Goal: Task Accomplishment & Management: Manage account settings

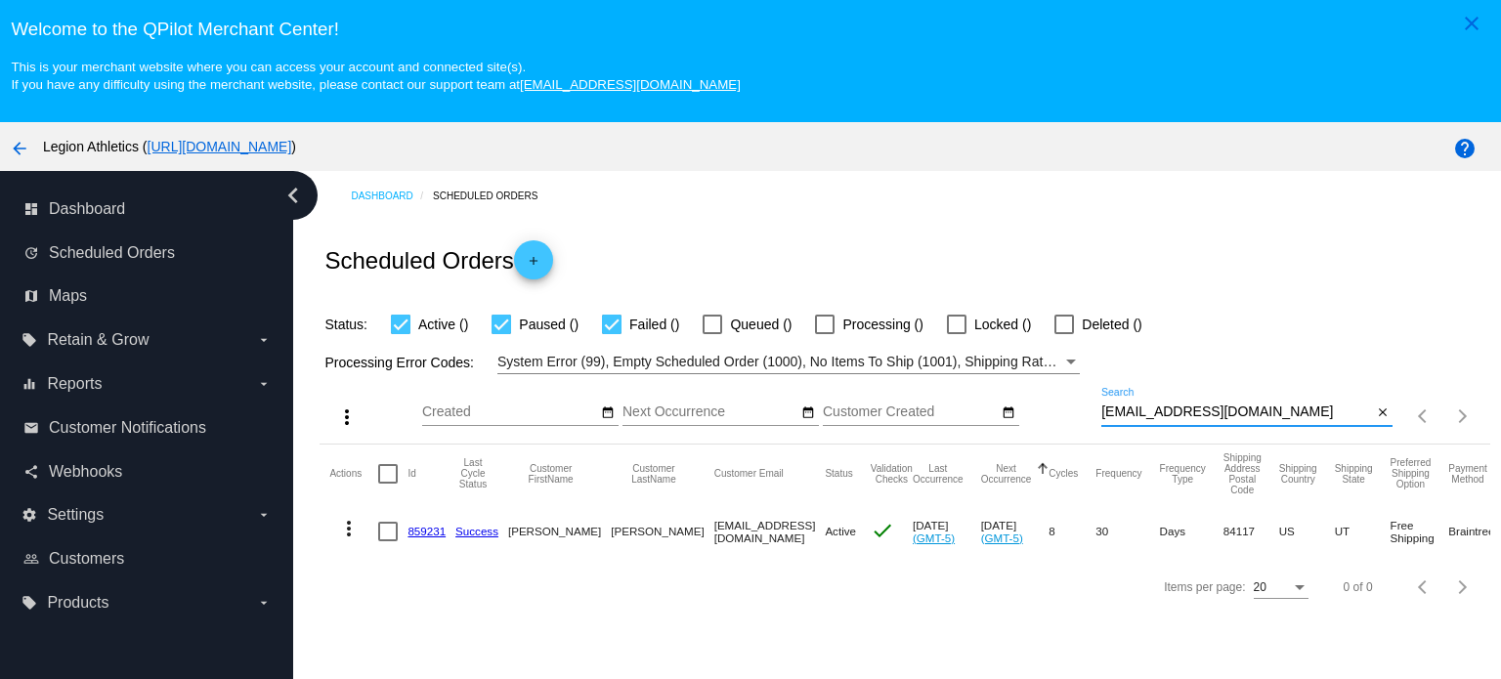
click at [1162, 409] on input "[EMAIL_ADDRESS][DOMAIN_NAME]" at bounding box center [1236, 413] width 271 height 16
paste input "jacomard"
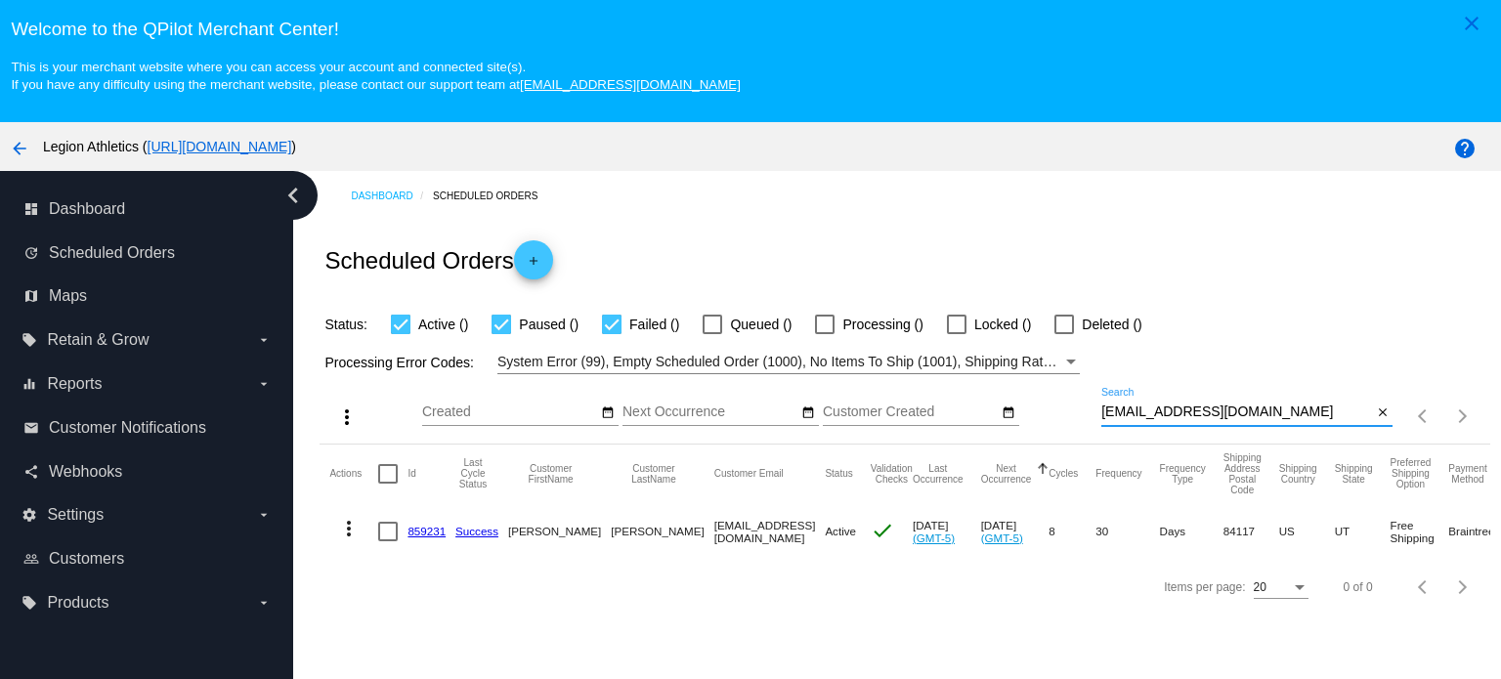
type input "[EMAIL_ADDRESS][DOMAIN_NAME]"
drag, startPoint x: 429, startPoint y: 527, endPoint x: 446, endPoint y: 524, distance: 16.9
click at [429, 527] on link "1038491" at bounding box center [430, 531] width 44 height 13
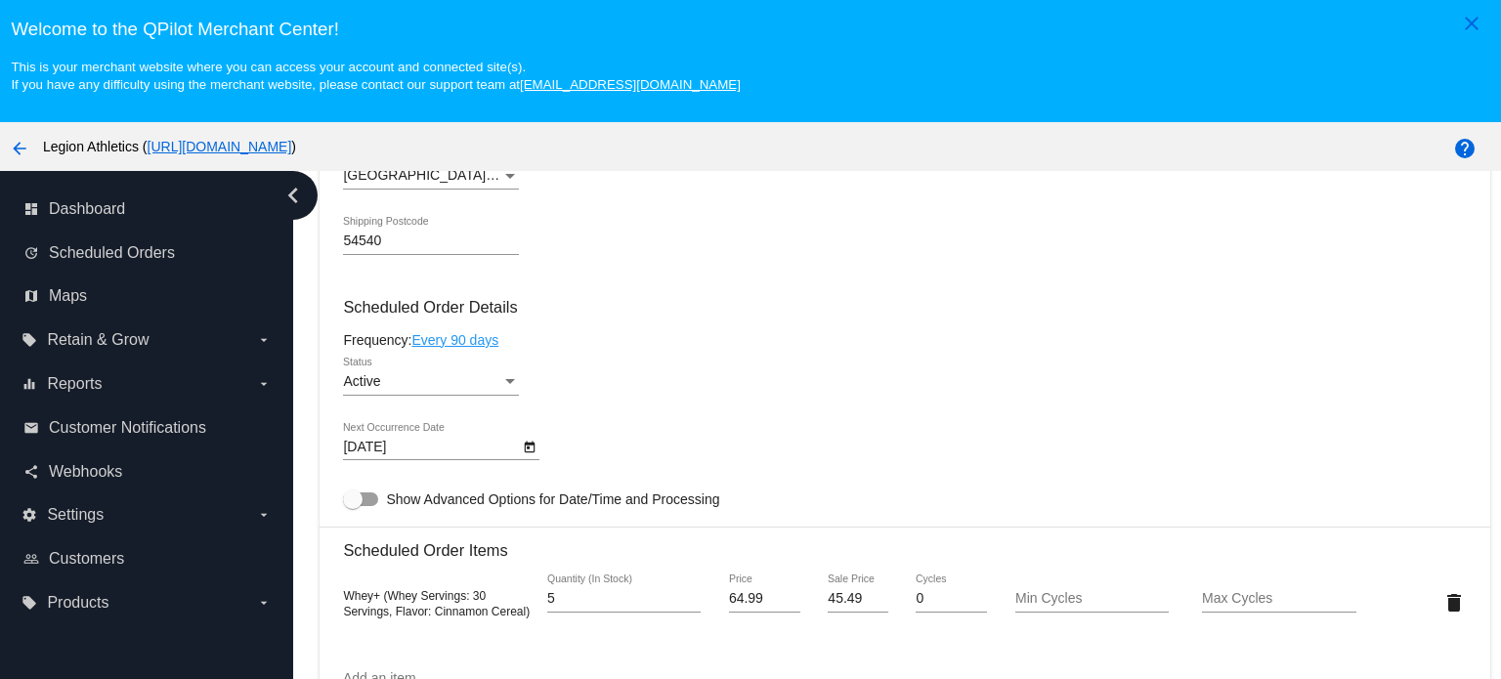
scroll to position [977, 0]
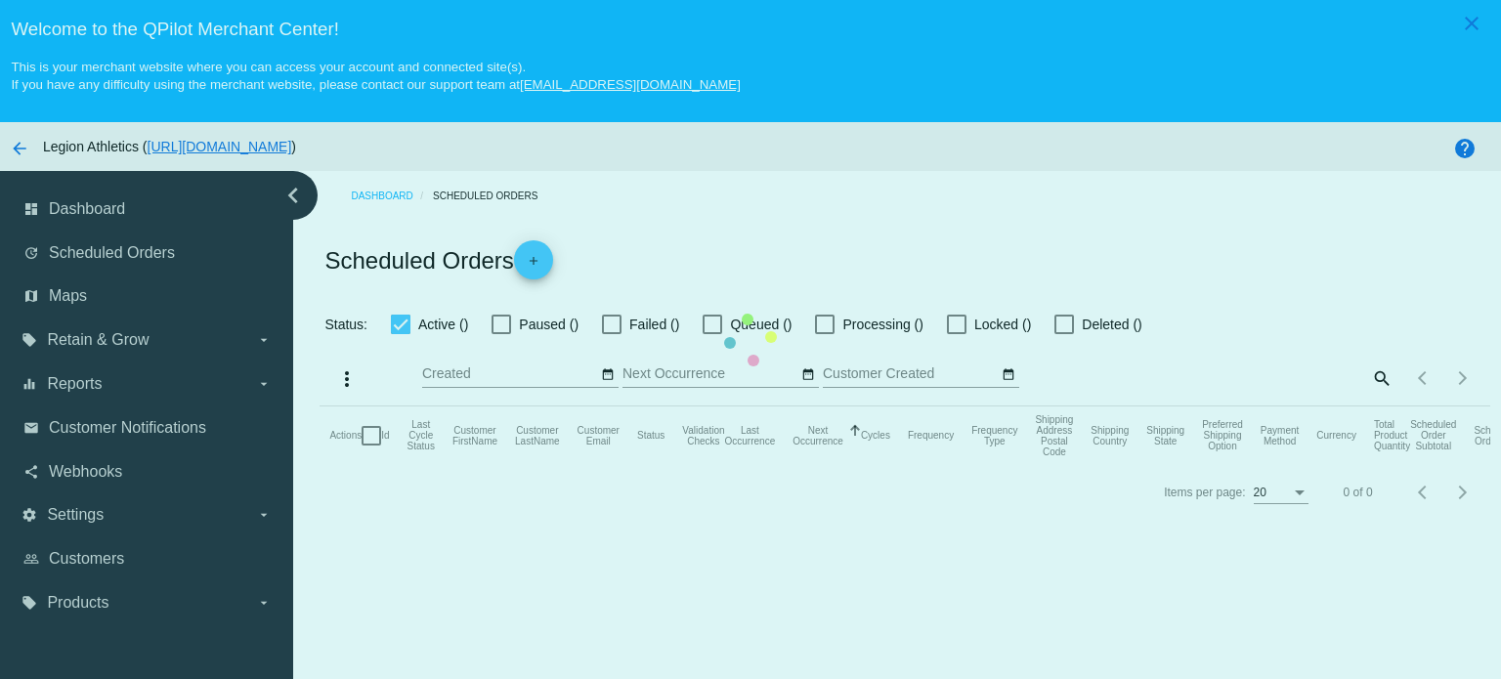
checkbox input "true"
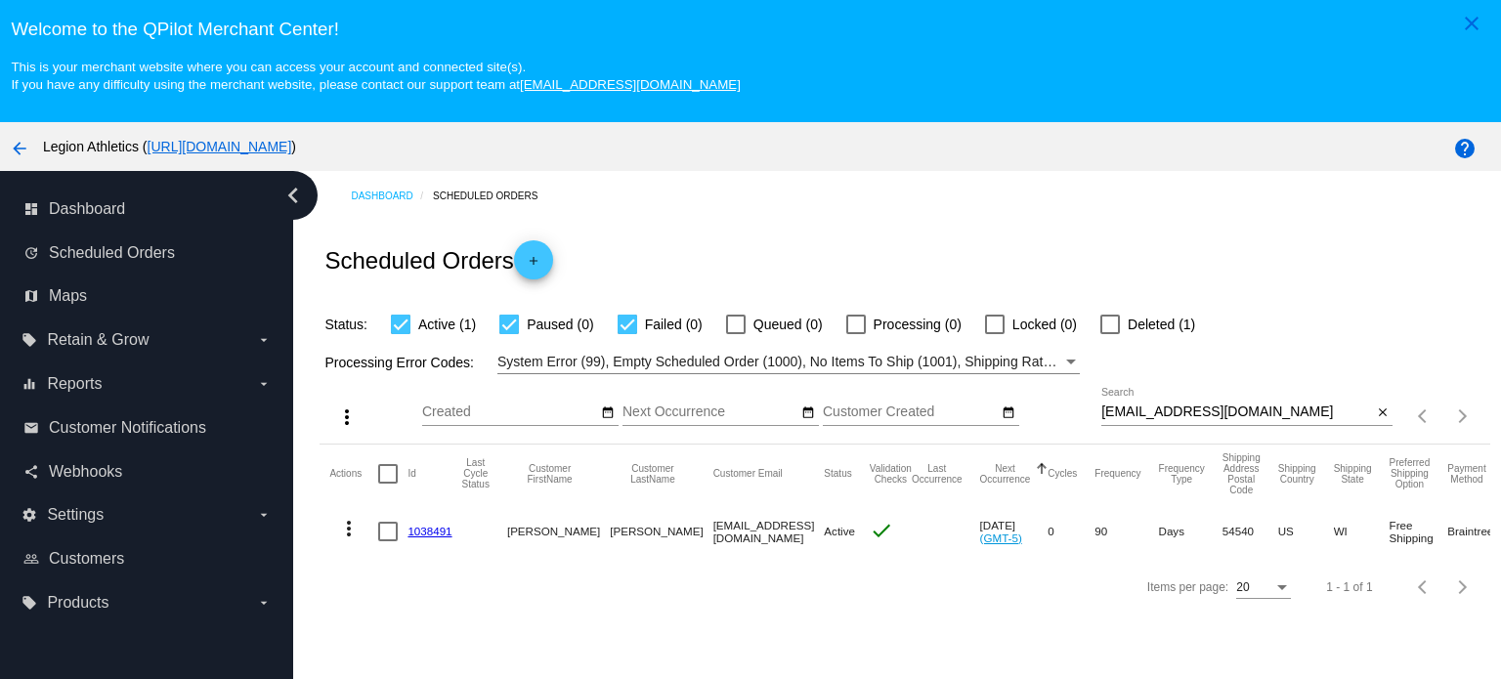
click at [1186, 419] on input "[EMAIL_ADDRESS][DOMAIN_NAME]" at bounding box center [1236, 413] width 271 height 16
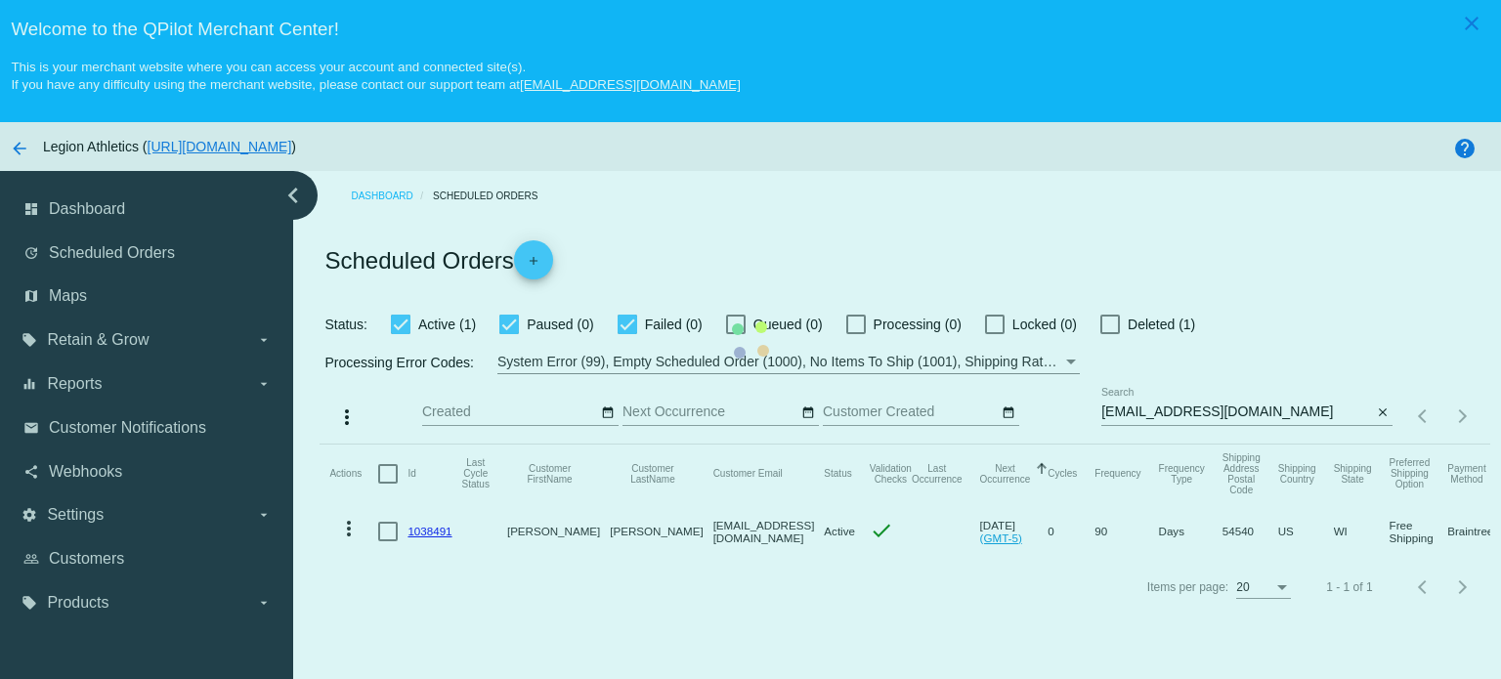
click at [1125, 445] on mat-table "Actions Id Last Cycle Status Customer FirstName Customer LastName Customer Emai…" at bounding box center [905, 502] width 1170 height 115
click at [1111, 325] on div at bounding box center [1110, 325] width 20 height 20
click at [1110, 334] on input "Deleted (1)" at bounding box center [1109, 334] width 1 height 1
checkbox input "true"
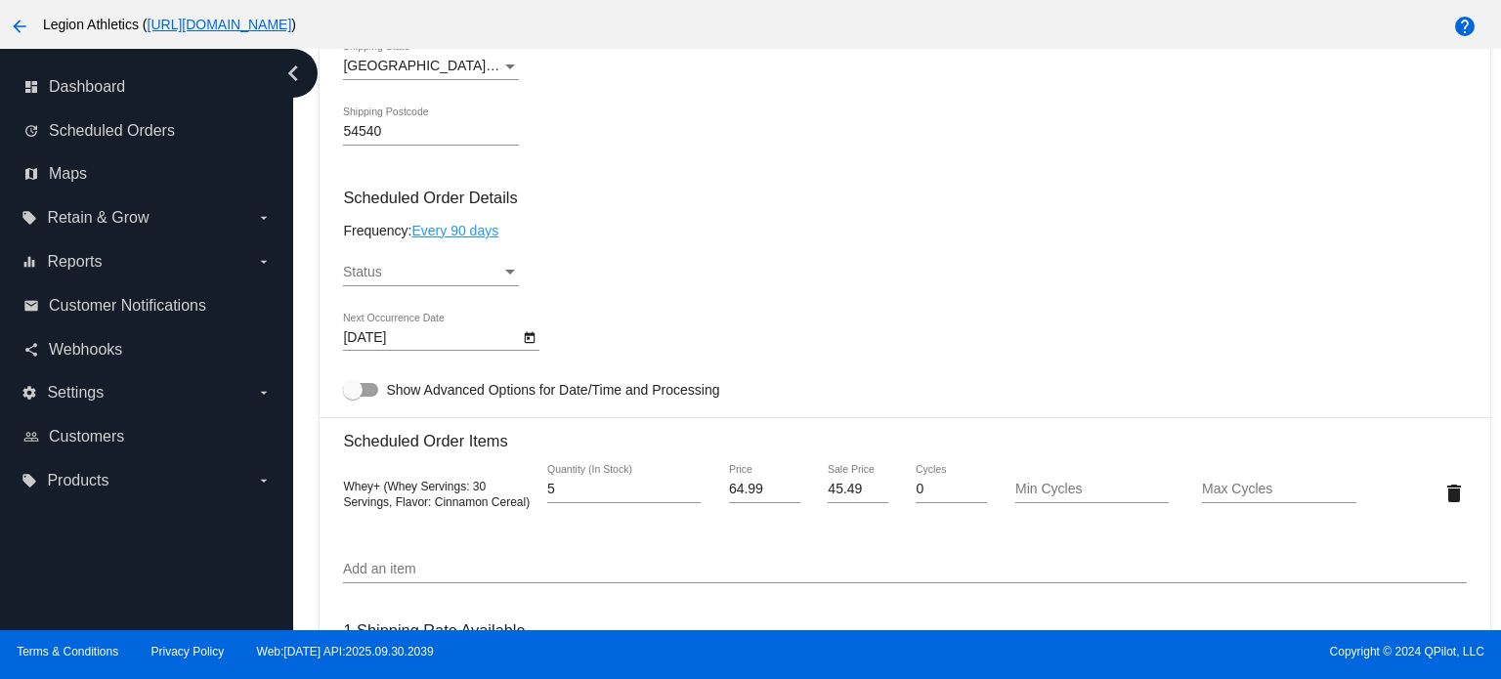
scroll to position [880, 0]
